Goal: Navigation & Orientation: Find specific page/section

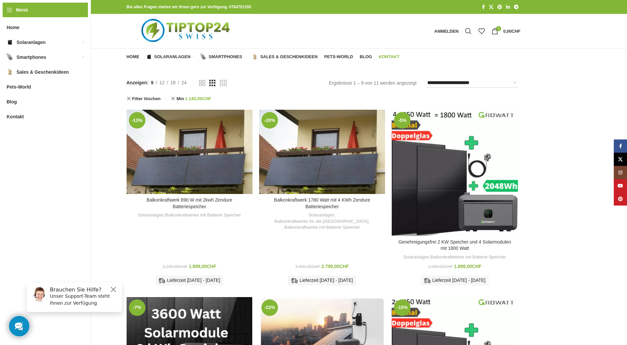
click at [390, 57] on span "Kontakt" at bounding box center [388, 56] width 21 height 5
click at [300, 57] on span "Sales & Geschenkideen" at bounding box center [288, 56] width 57 height 5
click at [133, 57] on span "Home" at bounding box center [132, 56] width 13 height 5
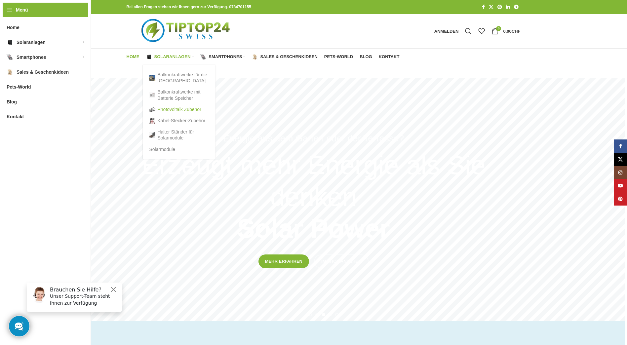
click at [188, 109] on link "Photovoltaik Zubehör" at bounding box center [178, 109] width 59 height 11
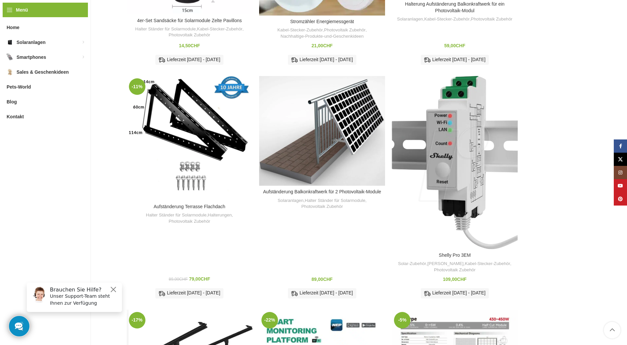
scroll to position [209, 0]
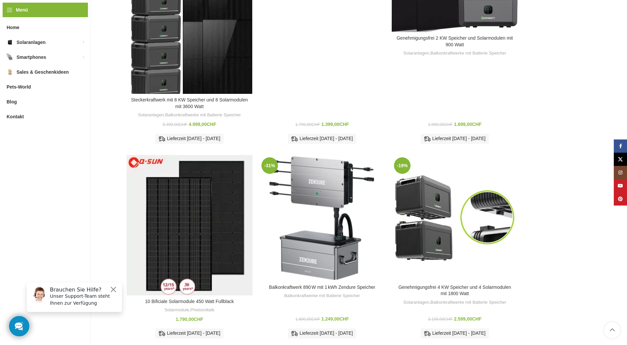
scroll to position [396, 0]
